Goal: Task Accomplishment & Management: Use online tool/utility

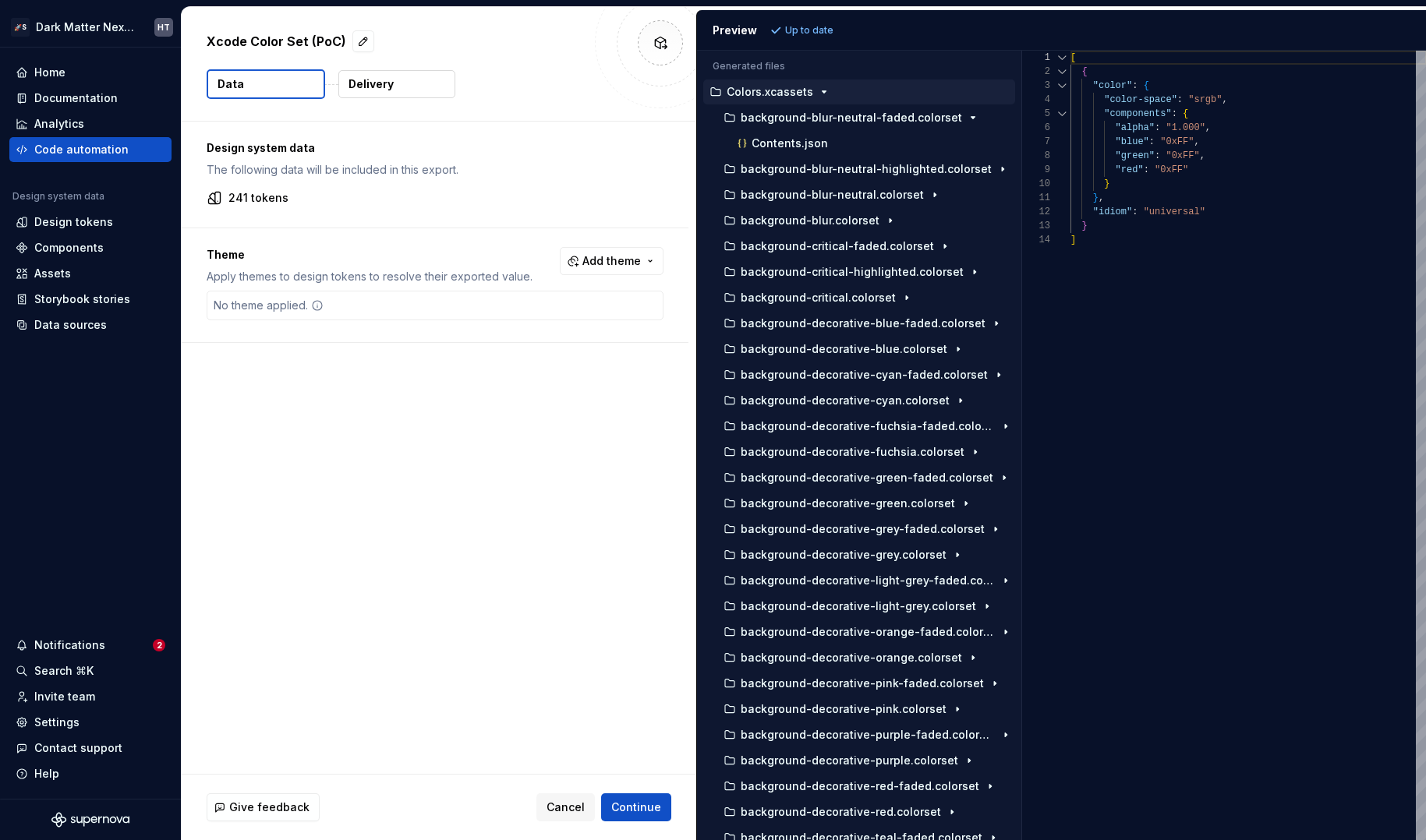
click at [1035, 338] on div "Generated files Accessibility guide for tree . Navigate the tree with the arrow…" at bounding box center [1060, 445] width 729 height 789
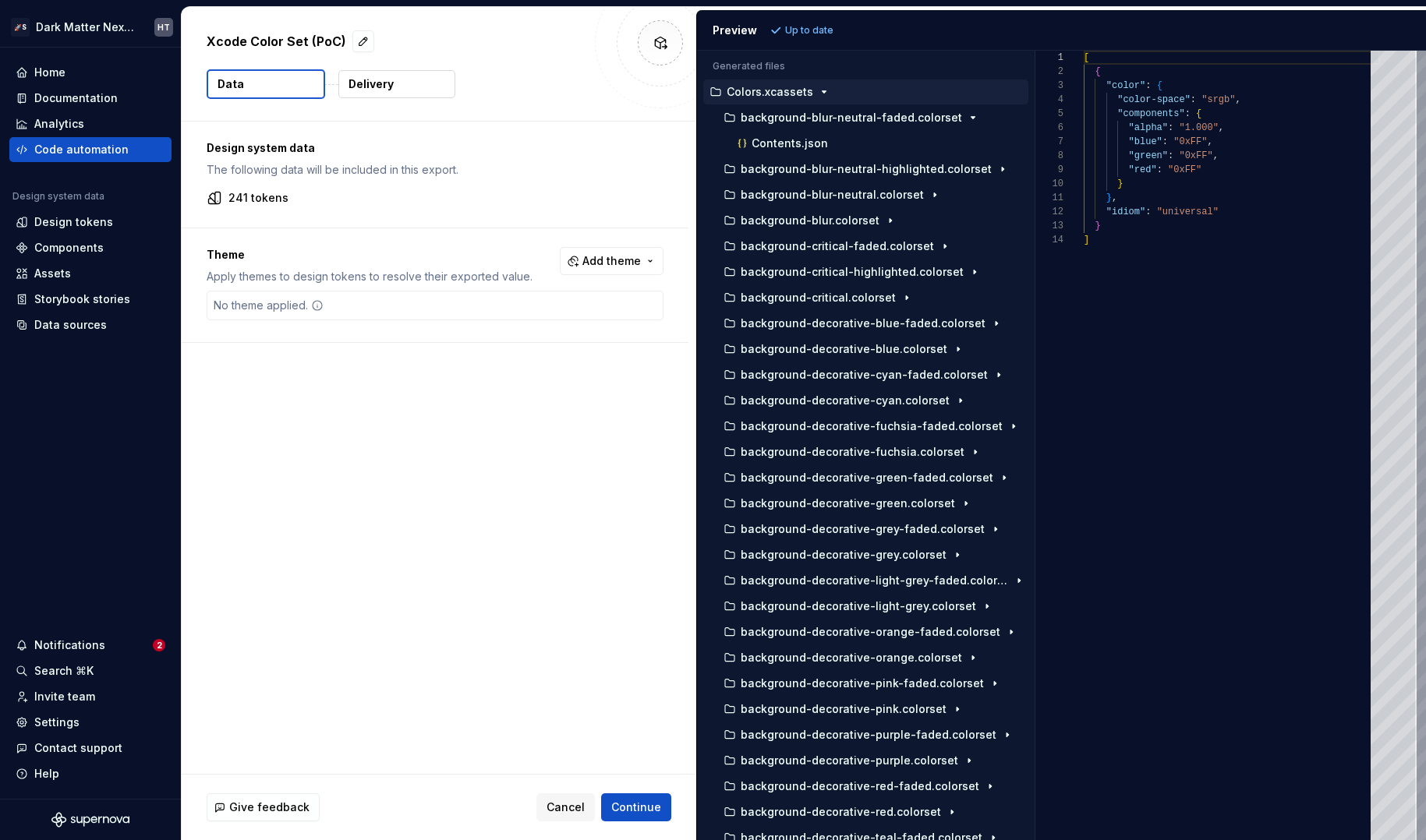
click at [344, 252] on p "Theme" at bounding box center [370, 255] width 326 height 15
click at [450, 416] on div "Design system data The following data will be included in this export. 241 toke…" at bounding box center [438, 447] width 514 height 653
click at [852, 183] on div "background-blur-neutral.colorset" at bounding box center [869, 195] width 319 height 25
click at [852, 173] on p "background-blur-neutral-highlighted.colorset" at bounding box center [865, 169] width 251 height 13
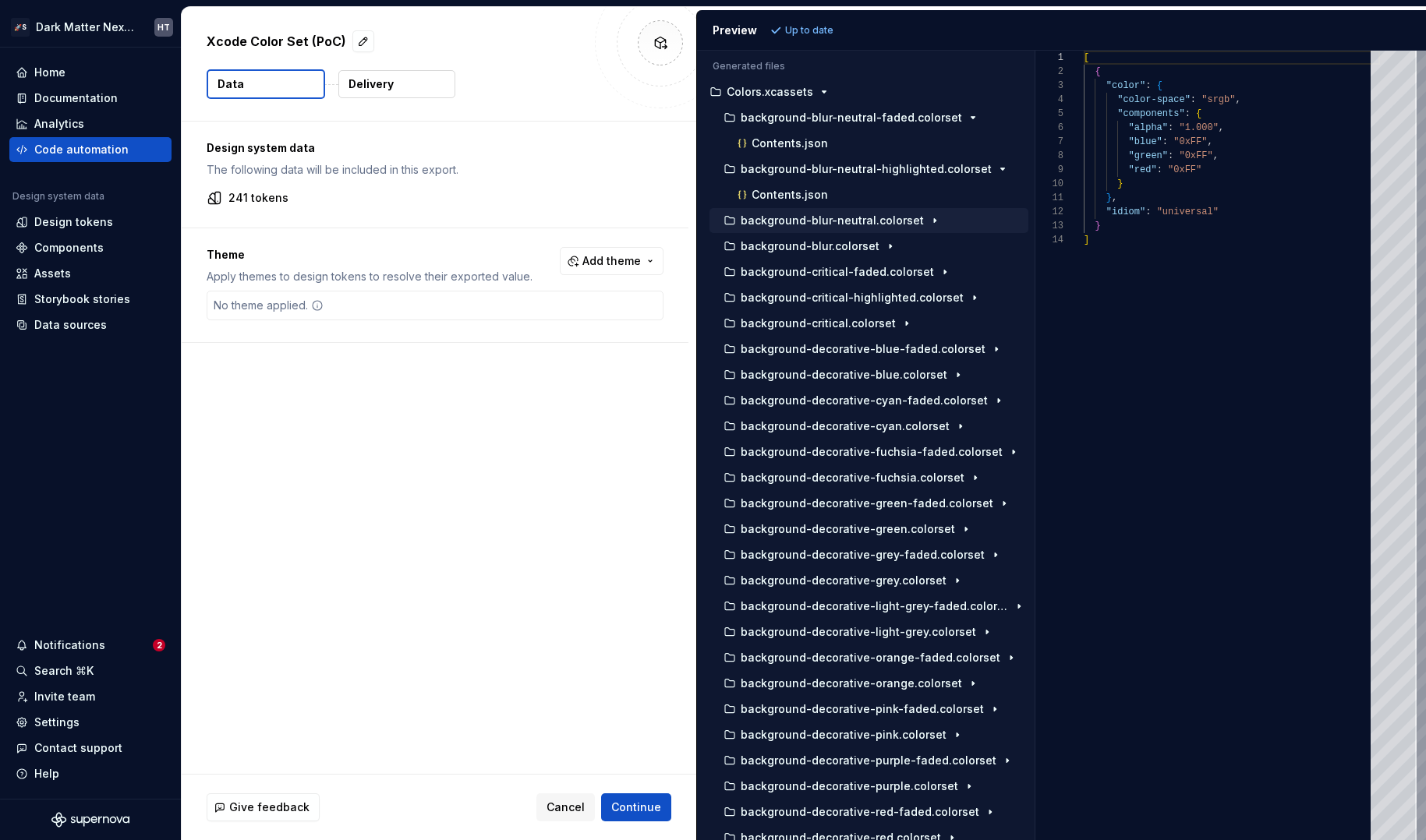
click at [851, 213] on button "background-blur-neutral.colorset" at bounding box center [869, 220] width 319 height 17
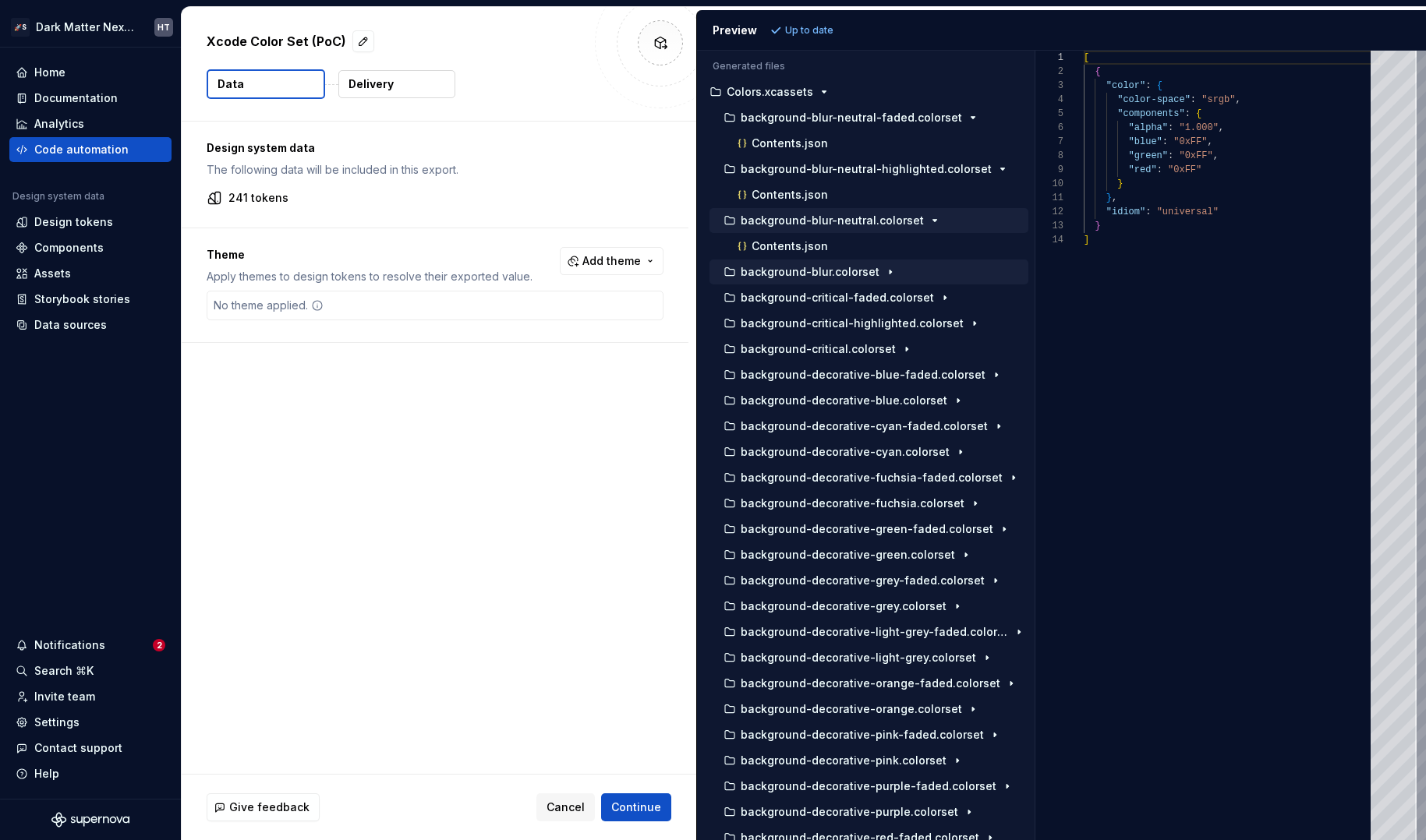
click at [840, 279] on button "background-blur.colorset" at bounding box center [869, 272] width 319 height 17
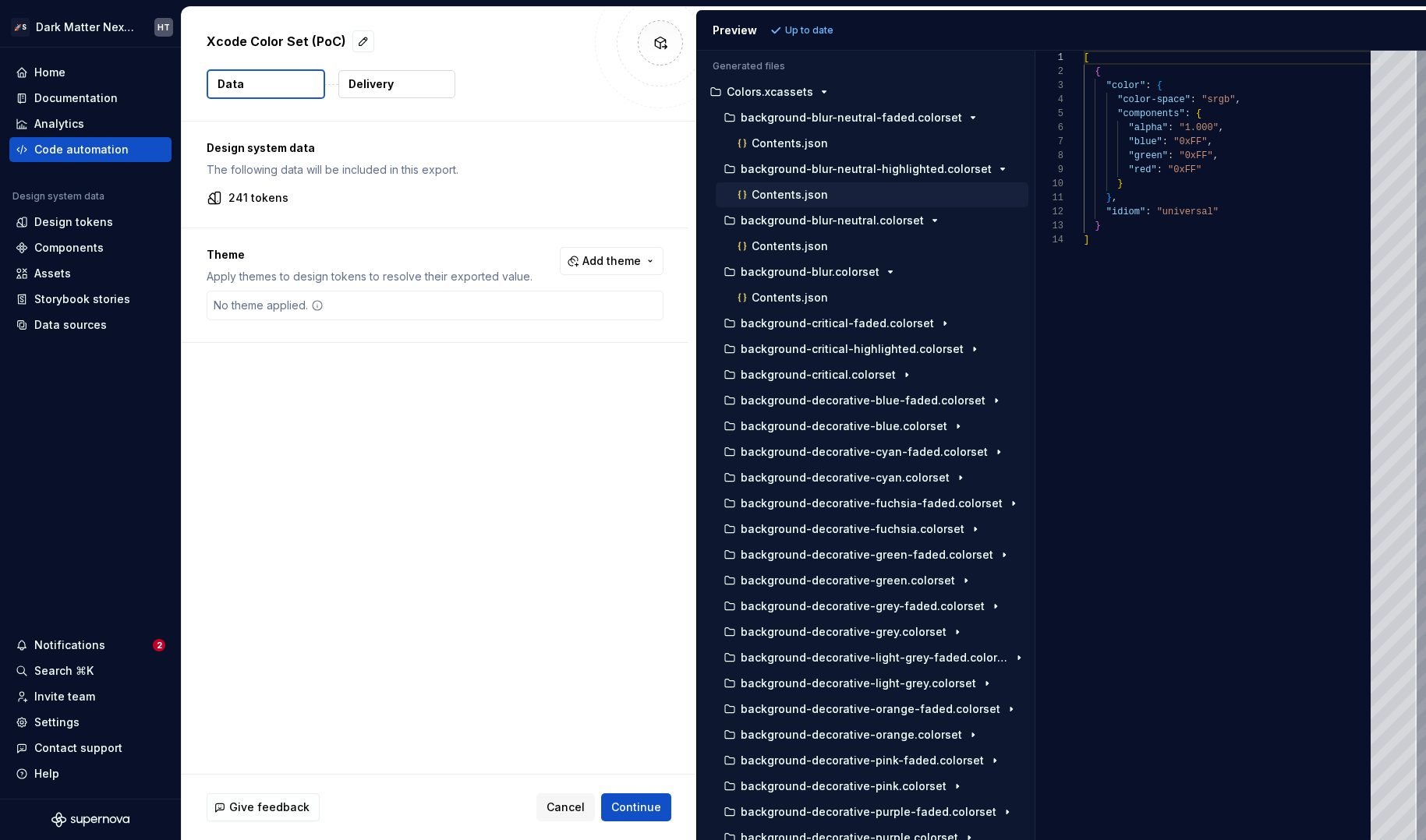
click at [788, 197] on p "Contents.json" at bounding box center [789, 194] width 76 height 13
click at [784, 298] on p "Contents.json" at bounding box center [789, 297] width 76 height 13
click at [609, 263] on span "Add theme" at bounding box center [611, 261] width 58 height 15
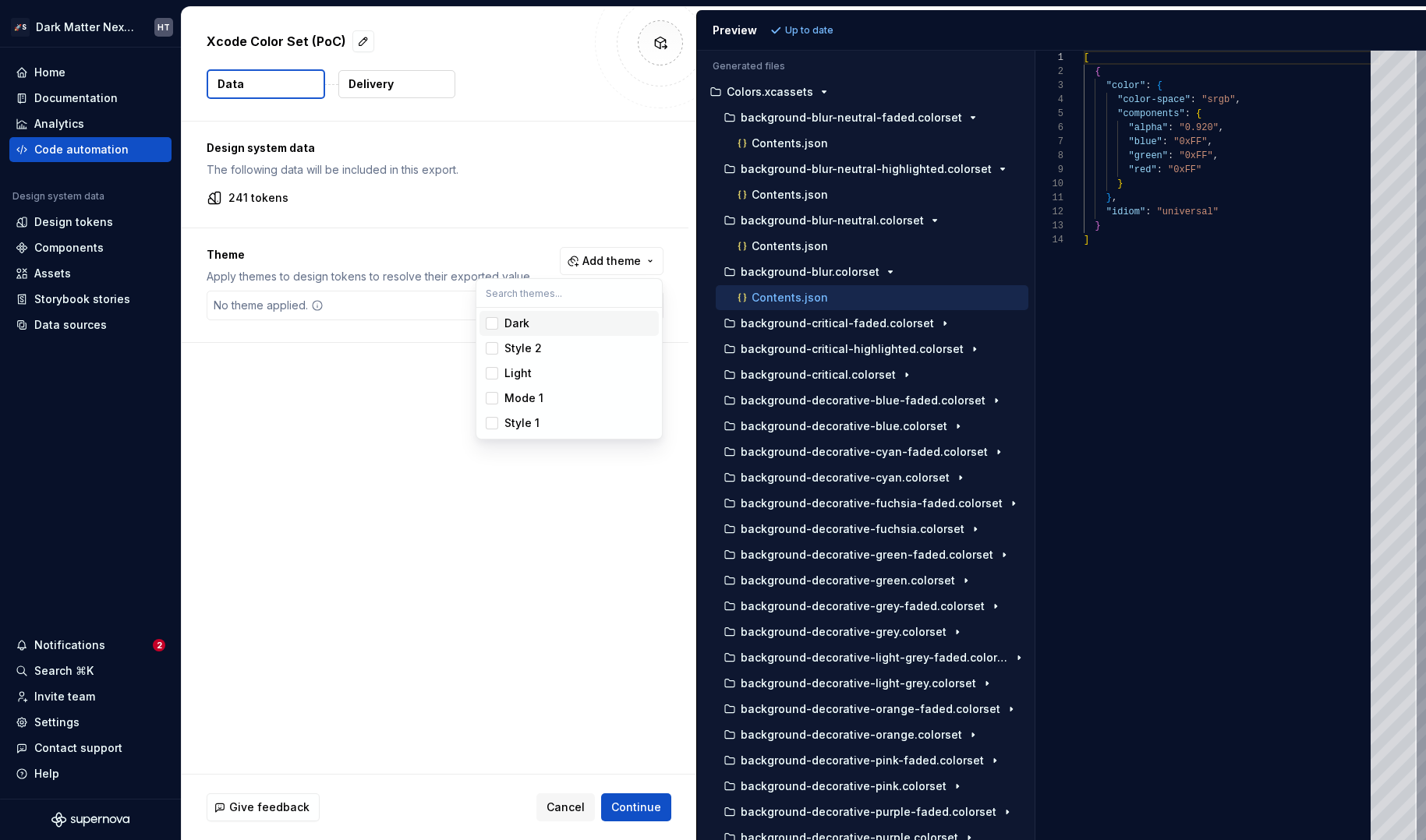
click at [522, 328] on div "Dark" at bounding box center [517, 323] width 25 height 15
click at [605, 715] on html "🚀S Dark Matter Next Gen HT Home Documentation Analytics Code automation Design …" at bounding box center [713, 420] width 1426 height 840
click at [838, 24] on span "Refresh preview" at bounding box center [825, 30] width 78 height 13
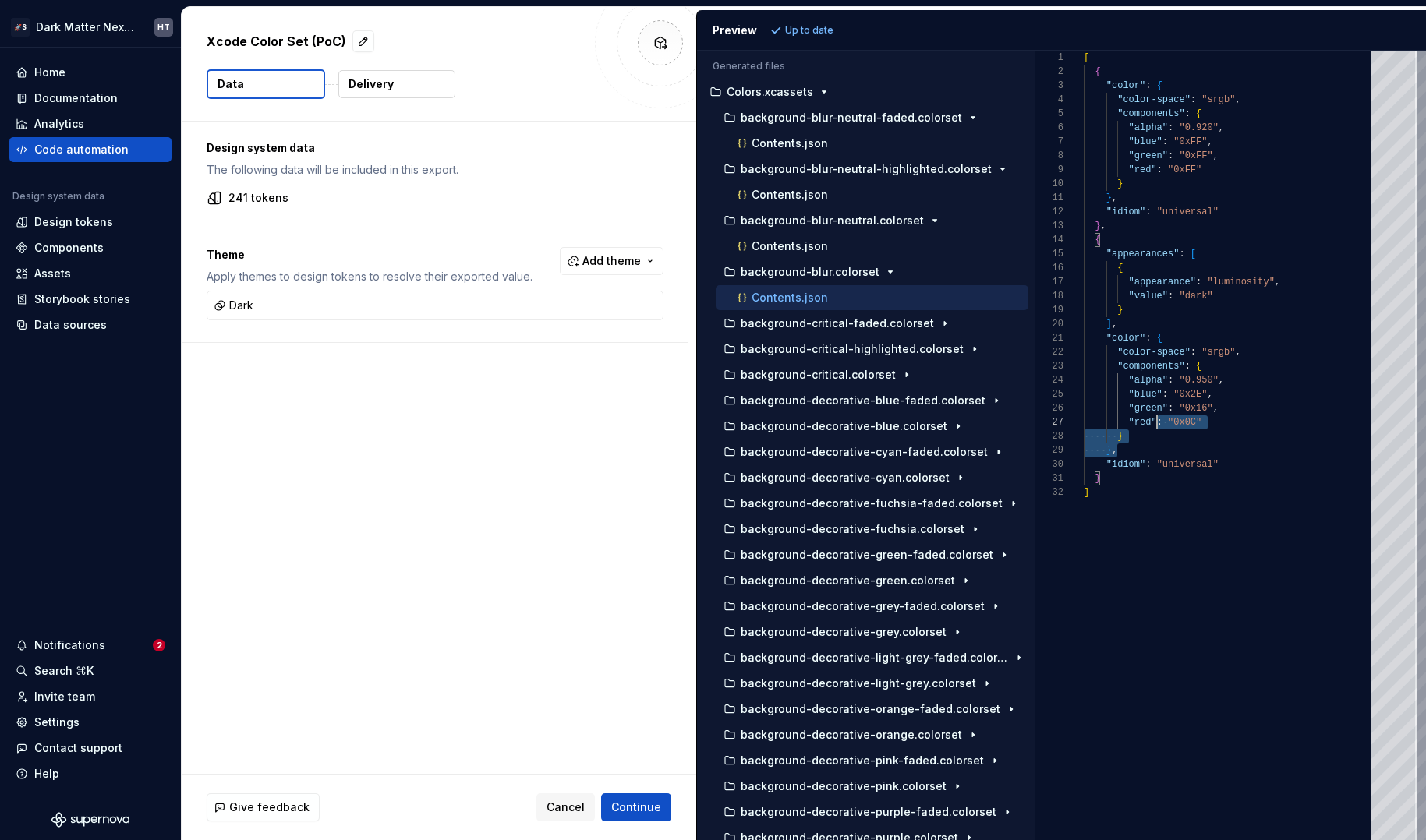
drag, startPoint x: 1158, startPoint y: 449, endPoint x: 1160, endPoint y: 159, distance: 290.0
click at [1159, 165] on div "[ { "color" : { "color-space" : "srgb" , "components" : { "alpha" : "0.920" , "…" at bounding box center [1231, 445] width 296 height 789
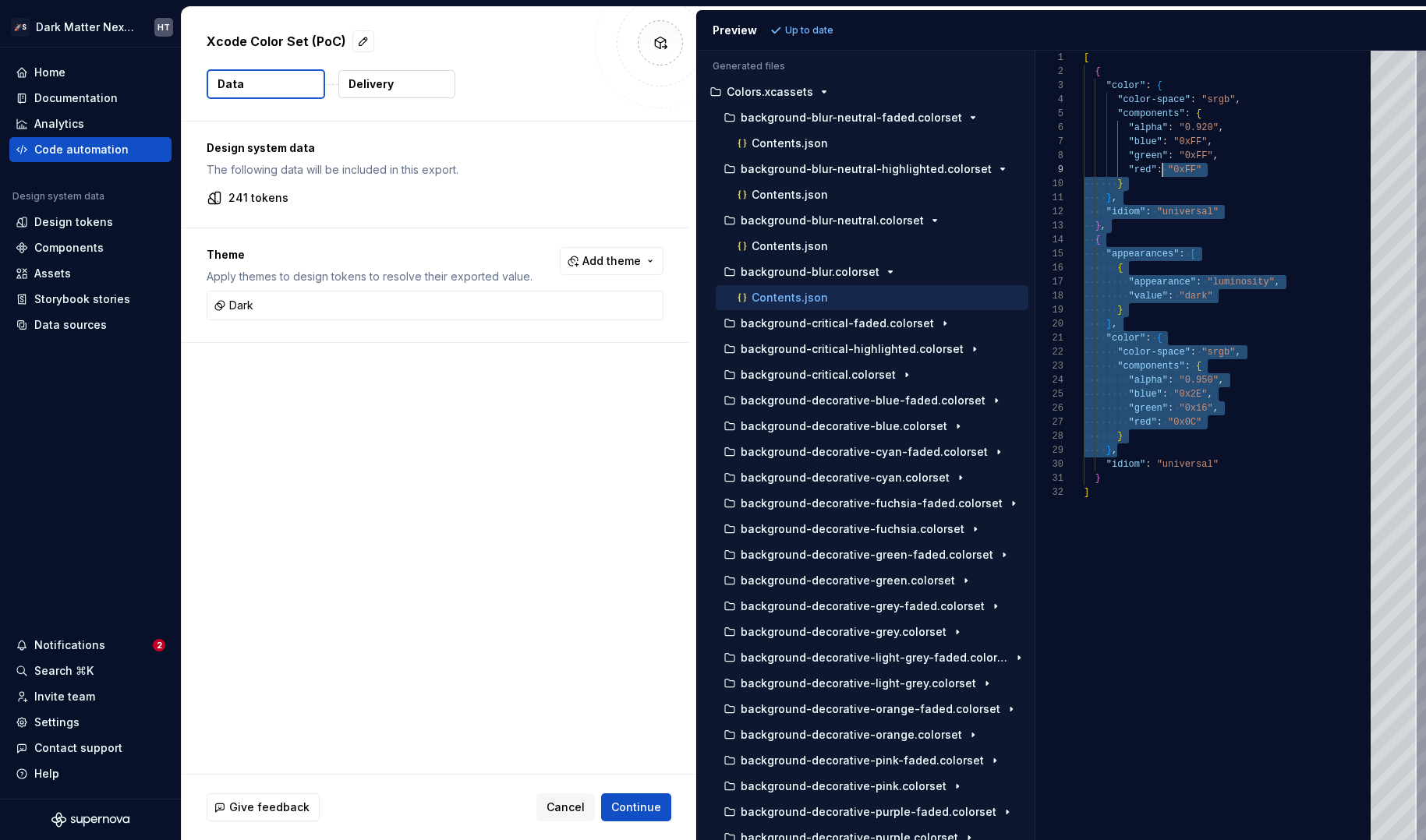
click at [1160, 159] on div "[ { "color" : { "color-space" : "srgb" , "components" : { "alpha" : "0.920" , "…" at bounding box center [1231, 445] width 296 height 789
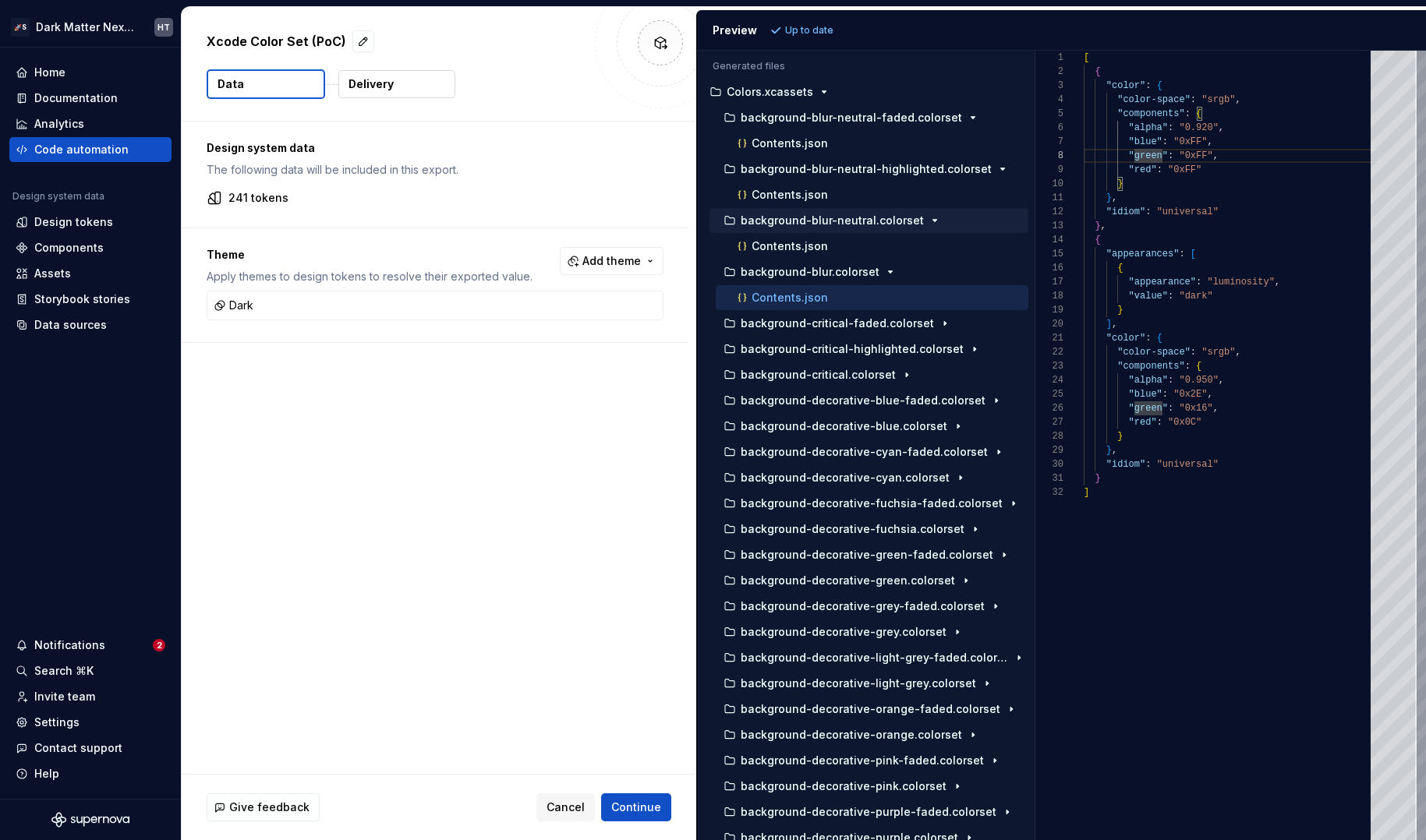
click at [808, 231] on div "background-blur-neutral.colorset" at bounding box center [869, 221] width 319 height 25
click at [808, 242] on p "Contents.json" at bounding box center [789, 246] width 76 height 13
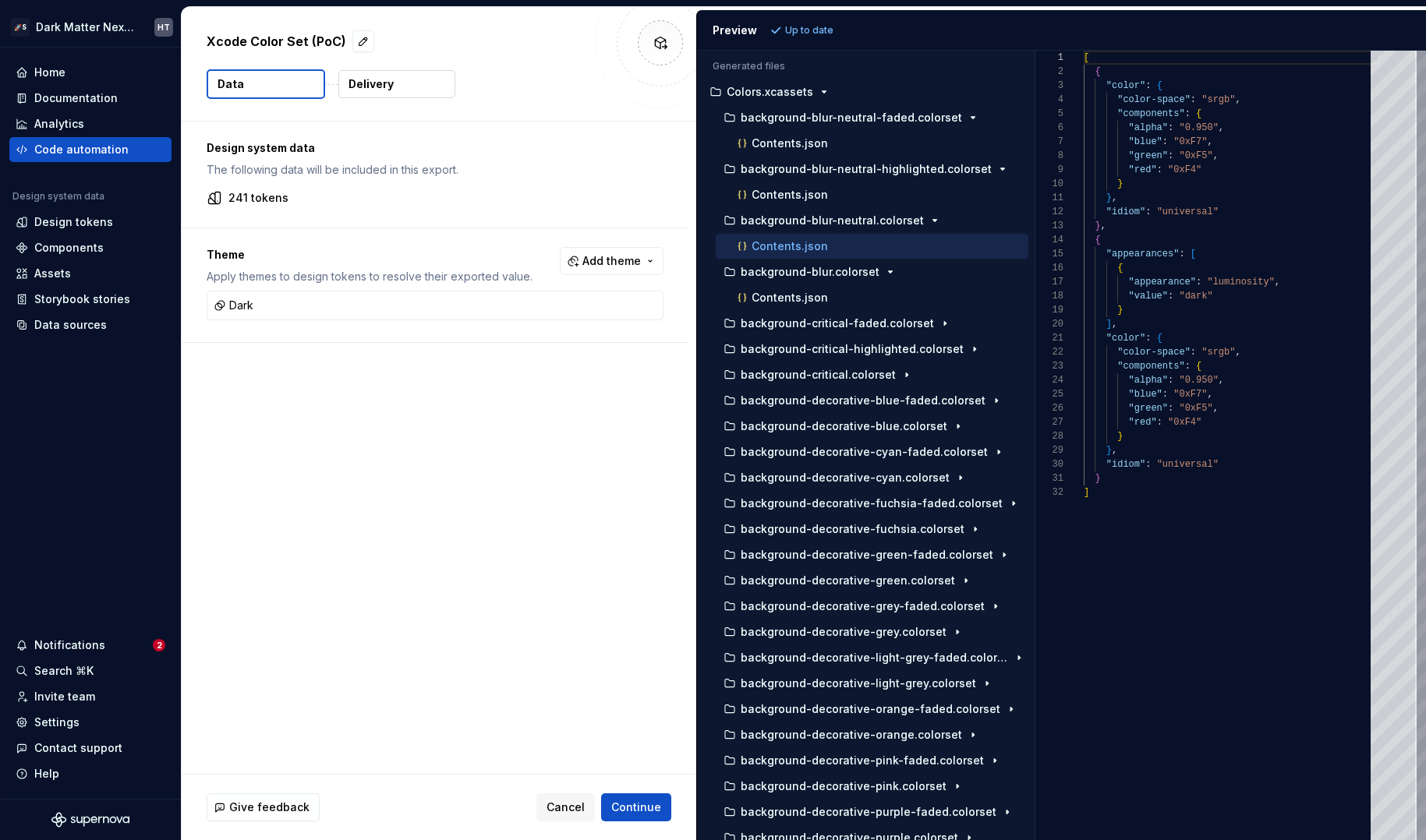
scroll to position [140, 0]
click at [815, 199] on p "Contents.json" at bounding box center [789, 194] width 76 height 13
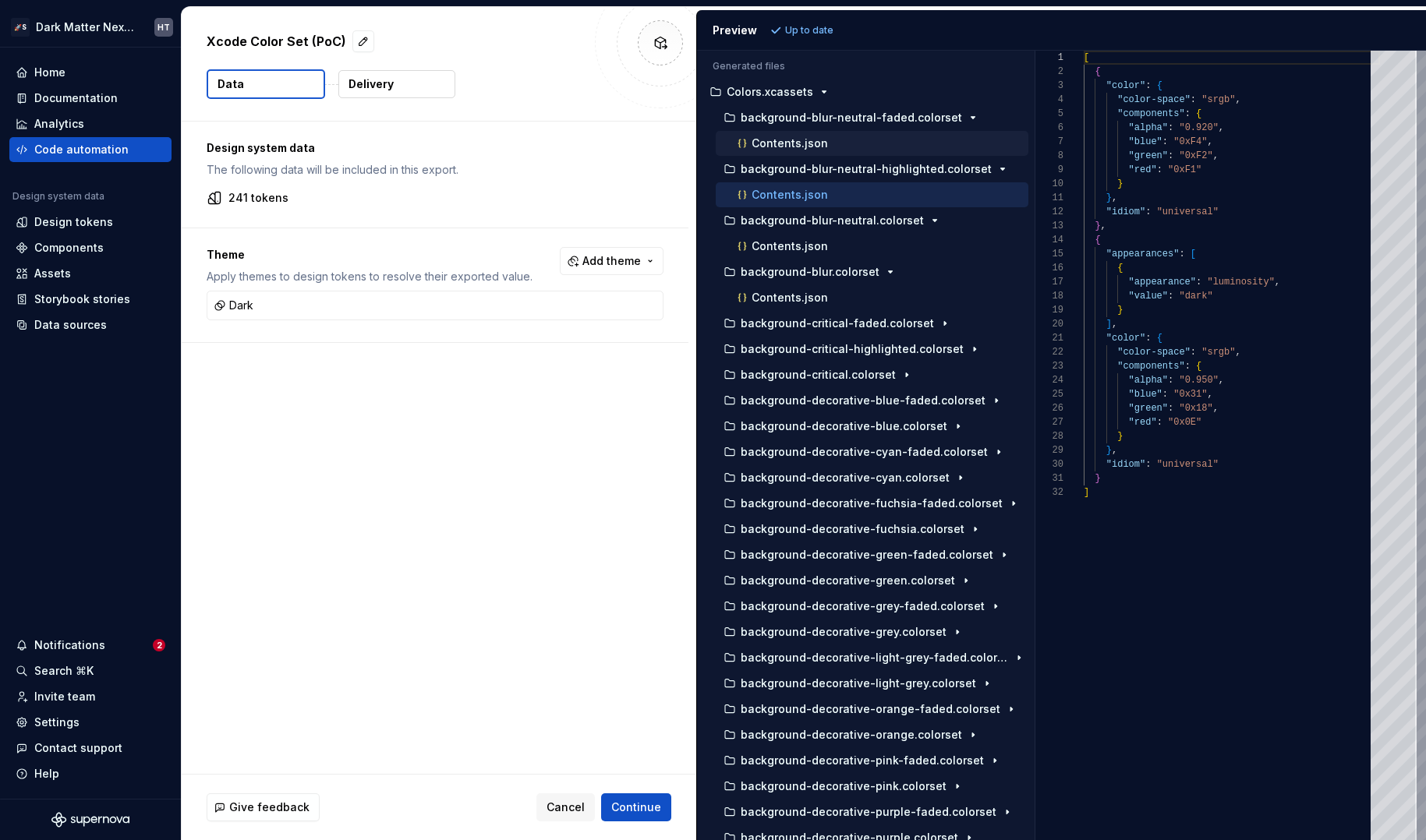
click at [817, 143] on p "Contents.json" at bounding box center [789, 143] width 76 height 13
type textarea "**********"
